Goal: Information Seeking & Learning: Understand process/instructions

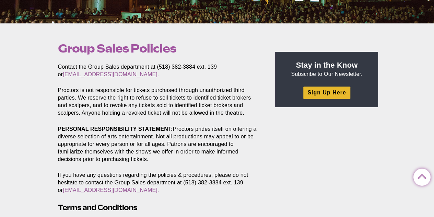
scroll to position [164, 0]
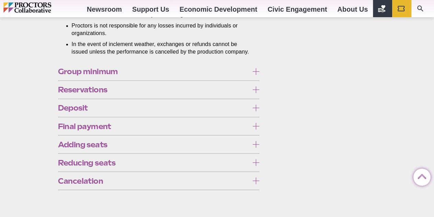
scroll to position [548, 0]
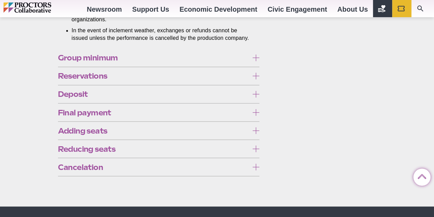
click at [94, 147] on div "Group minimum 10 or more tickets to the same performance are required. This num…" at bounding box center [159, 112] width 202 height 127
click at [257, 61] on icon at bounding box center [255, 57] width 7 height 7
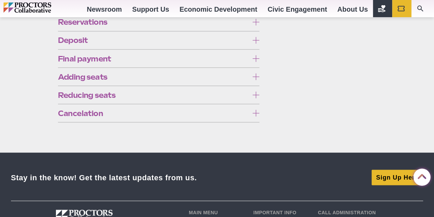
scroll to position [603, 0]
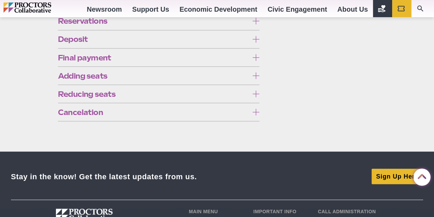
click at [258, 42] on icon at bounding box center [255, 39] width 7 height 7
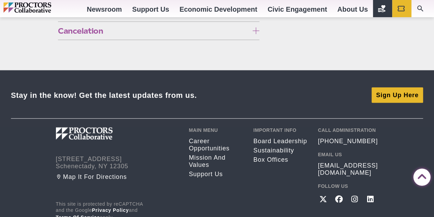
scroll to position [713, 0]
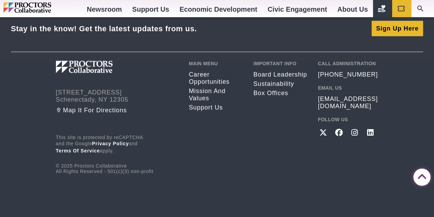
scroll to position [836, 0]
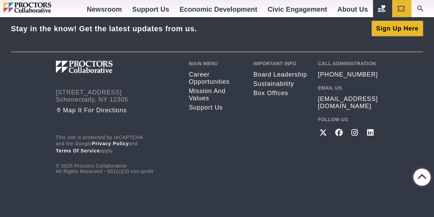
scroll to position [944, 0]
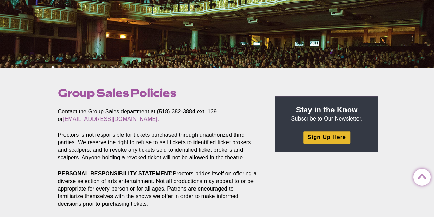
scroll to position [0, 0]
